Goal: Task Accomplishment & Management: Use online tool/utility

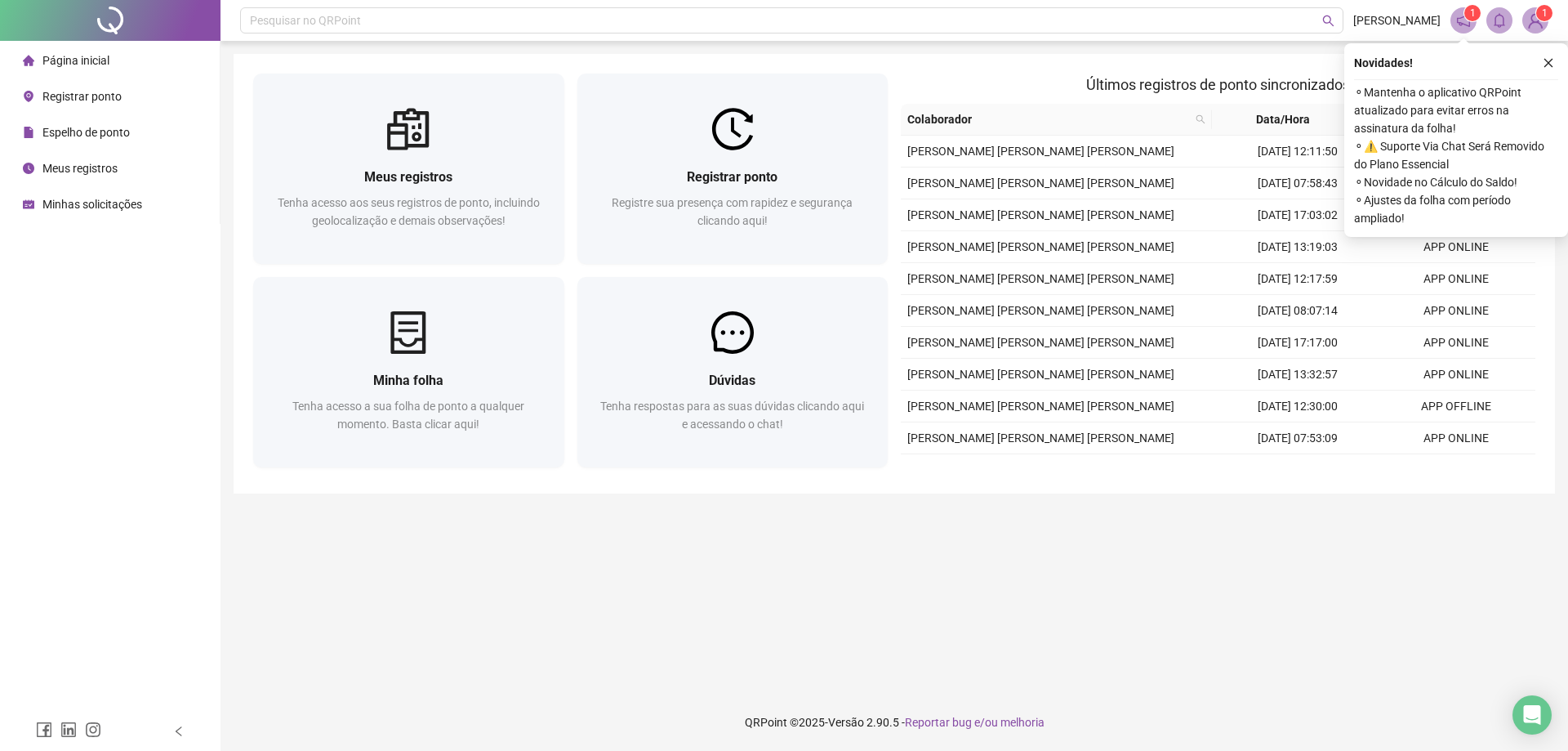
click at [76, 96] on span "Registrar ponto" at bounding box center [82, 96] width 79 height 13
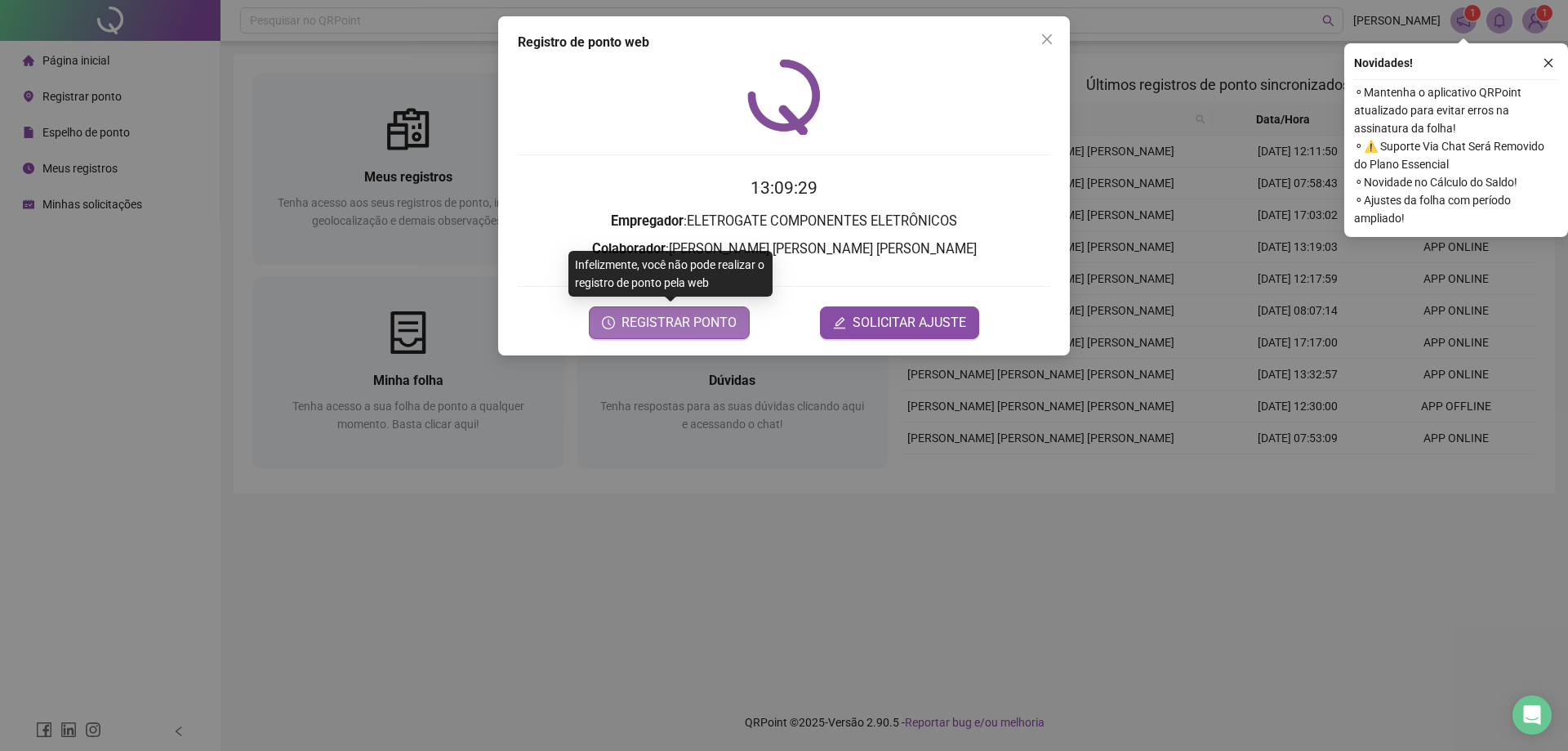
click at [665, 327] on span "REGISTRAR PONTO" at bounding box center [680, 322] width 115 height 19
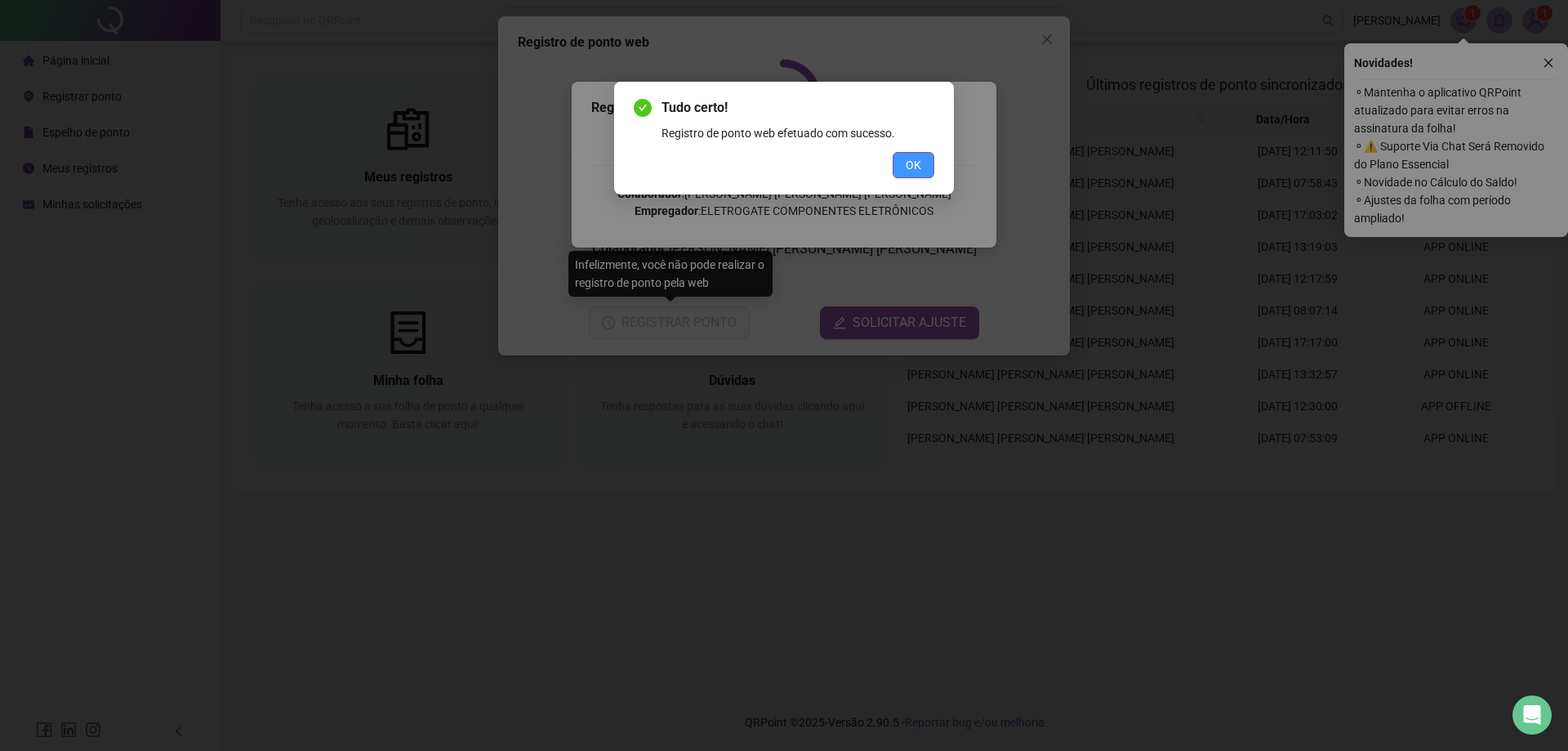
click at [912, 160] on span "OK" at bounding box center [913, 164] width 15 height 18
